Goal: Information Seeking & Learning: Find specific page/section

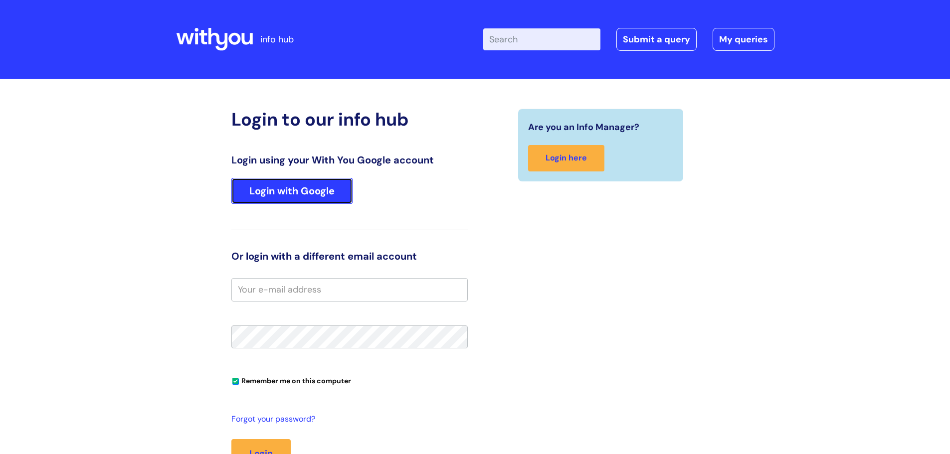
click at [273, 193] on link "Login with Google" at bounding box center [291, 191] width 121 height 26
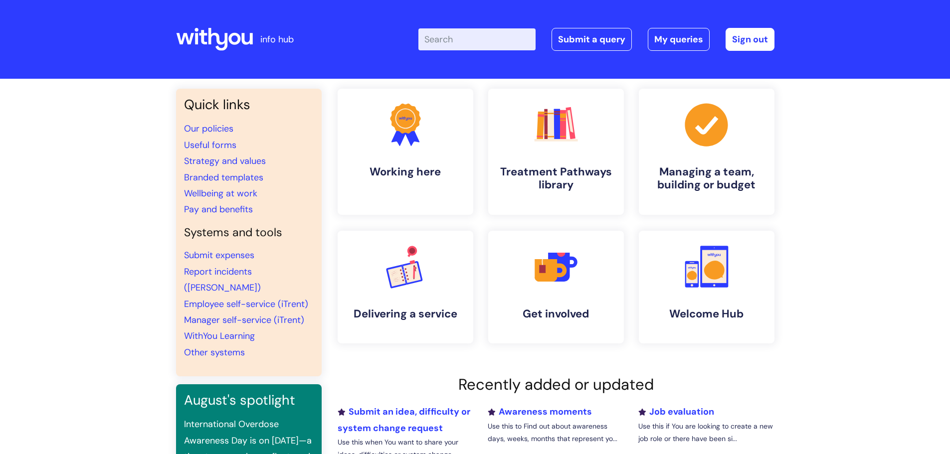
click at [460, 39] on input "Enter your search term here..." at bounding box center [476, 39] width 117 height 22
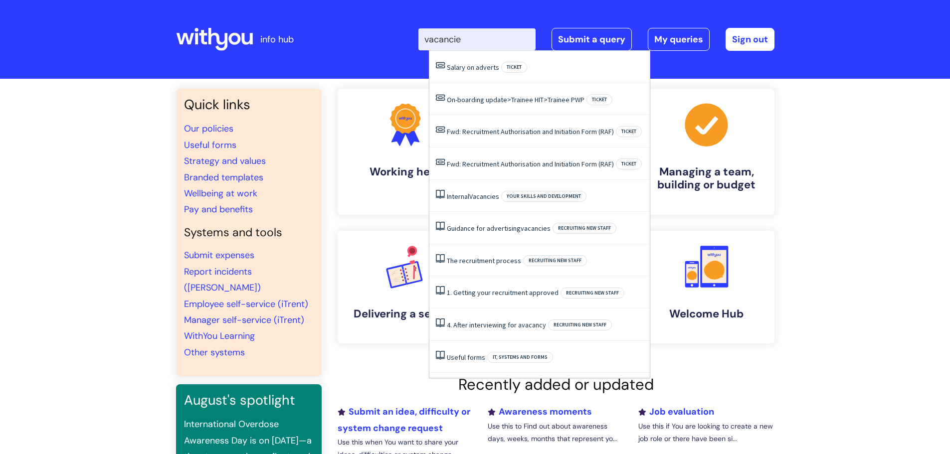
type input "vacancies"
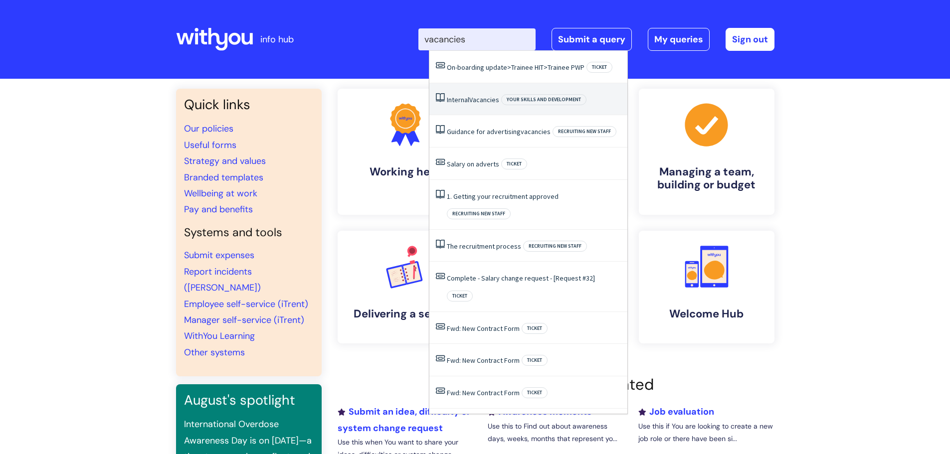
click at [458, 101] on link "Internal Vacancies" at bounding box center [473, 99] width 52 height 9
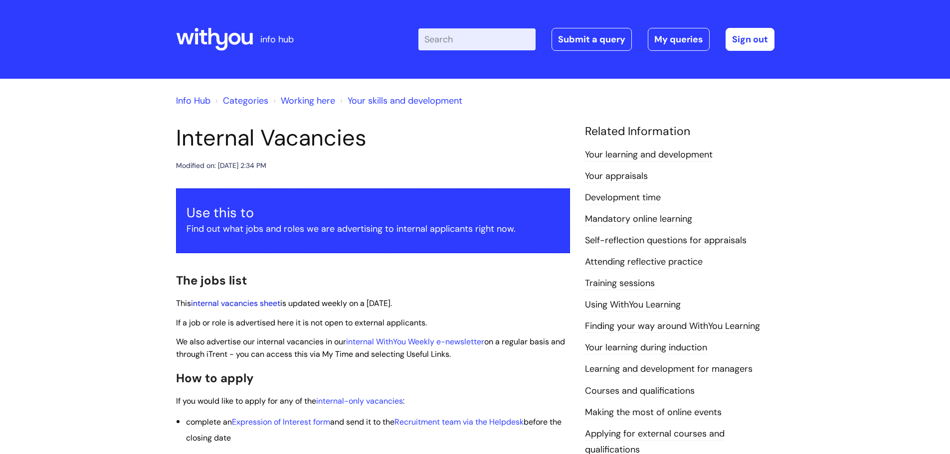
click at [234, 301] on link "internal vacancies sheet" at bounding box center [235, 303] width 89 height 10
